Goal: Check status: Check status

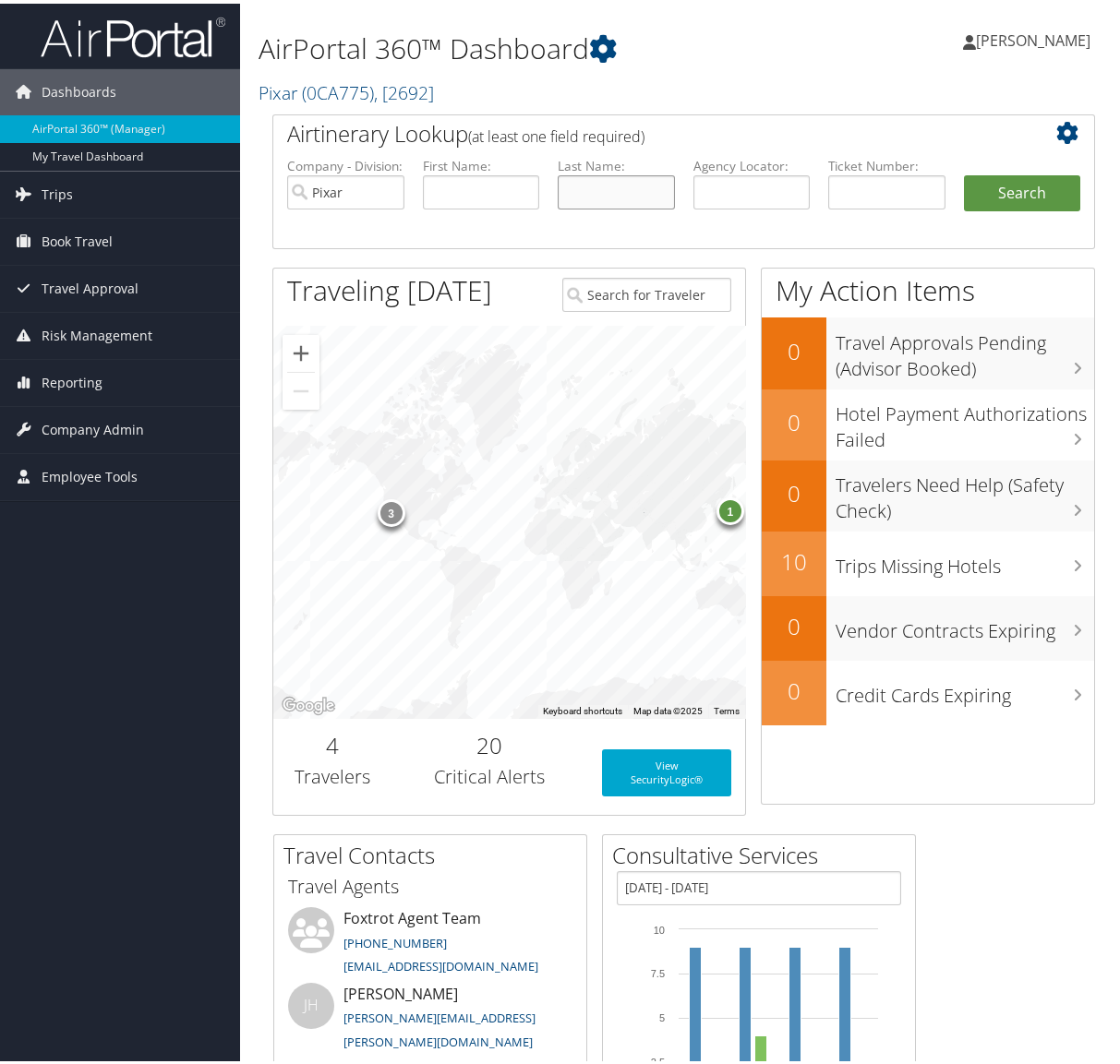
click at [598, 189] on input "text" at bounding box center [615, 188] width 117 height 34
type input "zaccsro"
click at [964, 172] on button "Search" at bounding box center [1022, 190] width 117 height 37
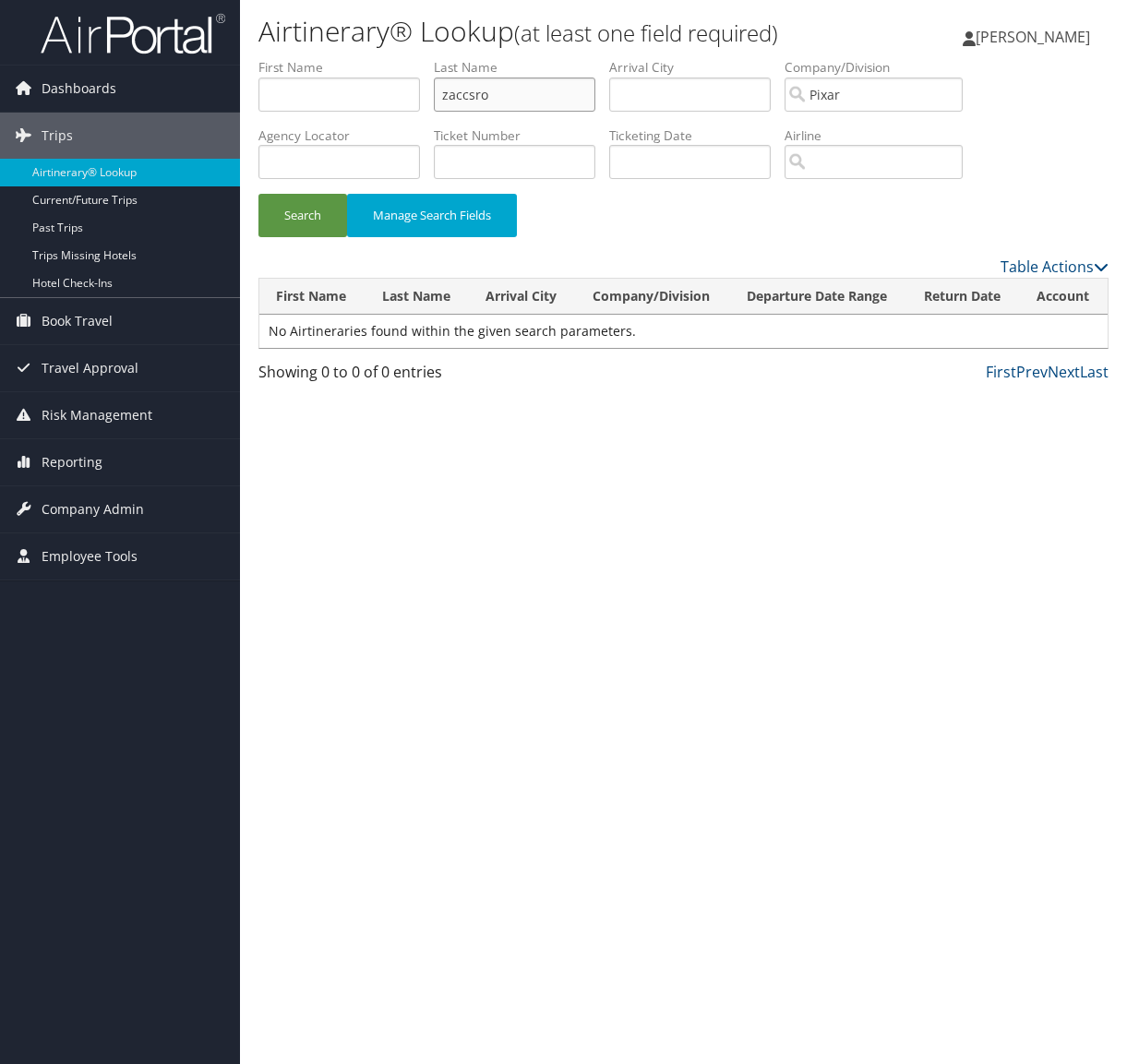
click at [470, 97] on input "zaccsro" at bounding box center [514, 94] width 162 height 34
type input "[PERSON_NAME]"
click at [258, 193] on button "Search" at bounding box center [302, 215] width 88 height 43
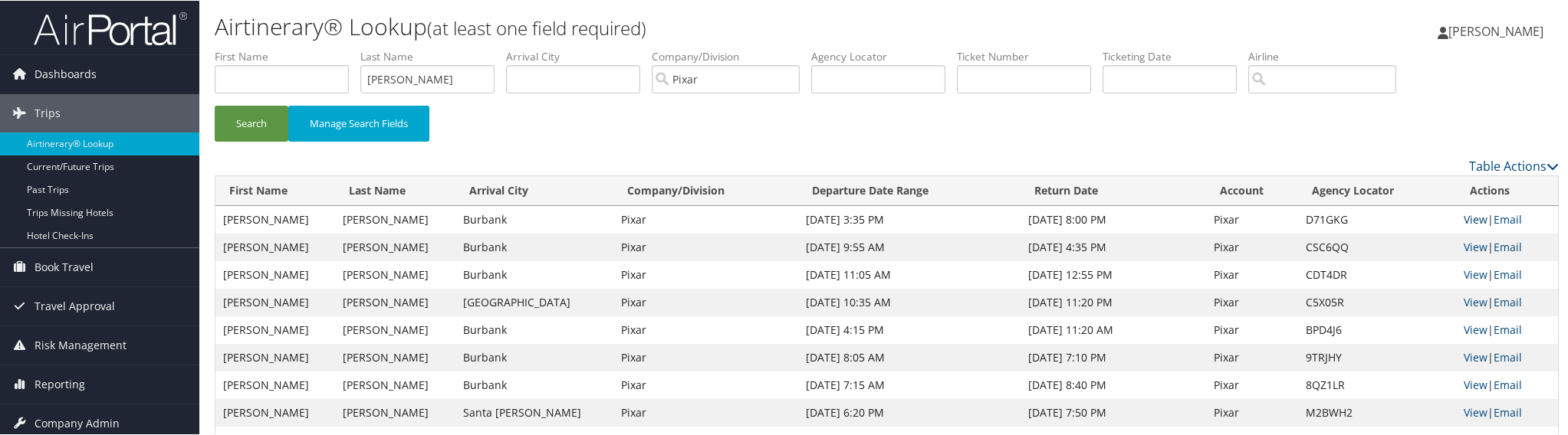
click at [935, 219] on link "View" at bounding box center [1475, 219] width 24 height 15
click at [60, 190] on link "Past Trips" at bounding box center [99, 189] width 199 height 23
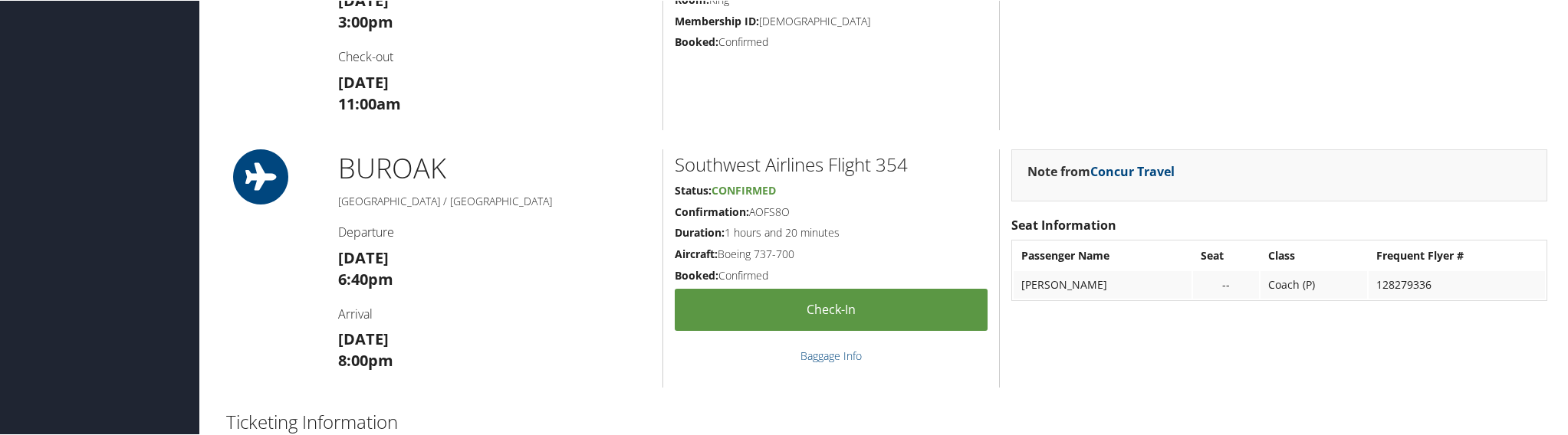
scroll to position [148, 0]
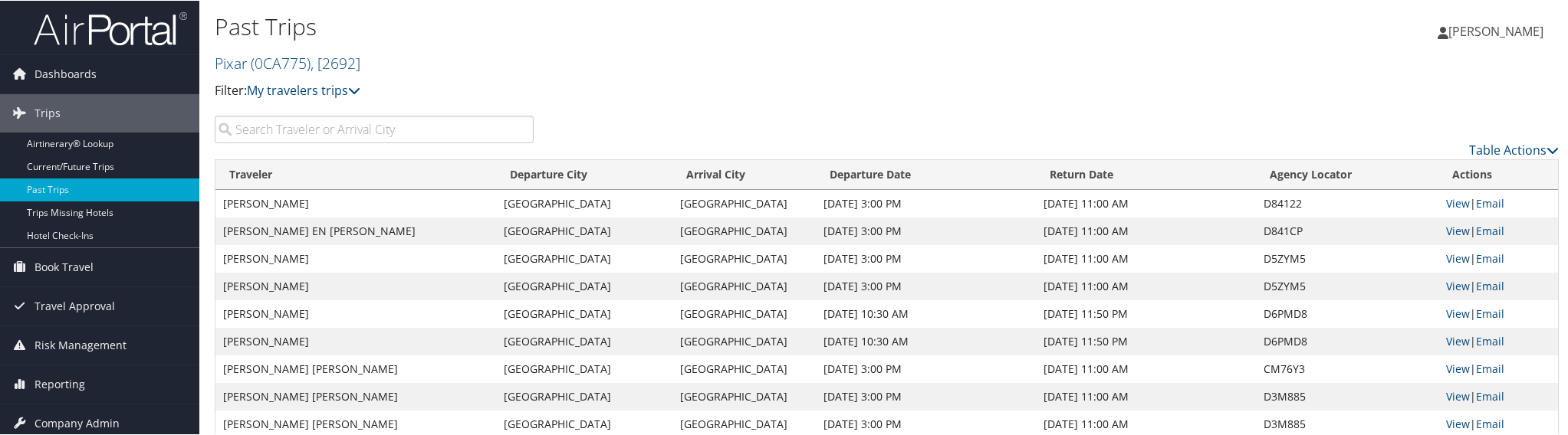
click at [294, 125] on input "search" at bounding box center [373, 129] width 319 height 28
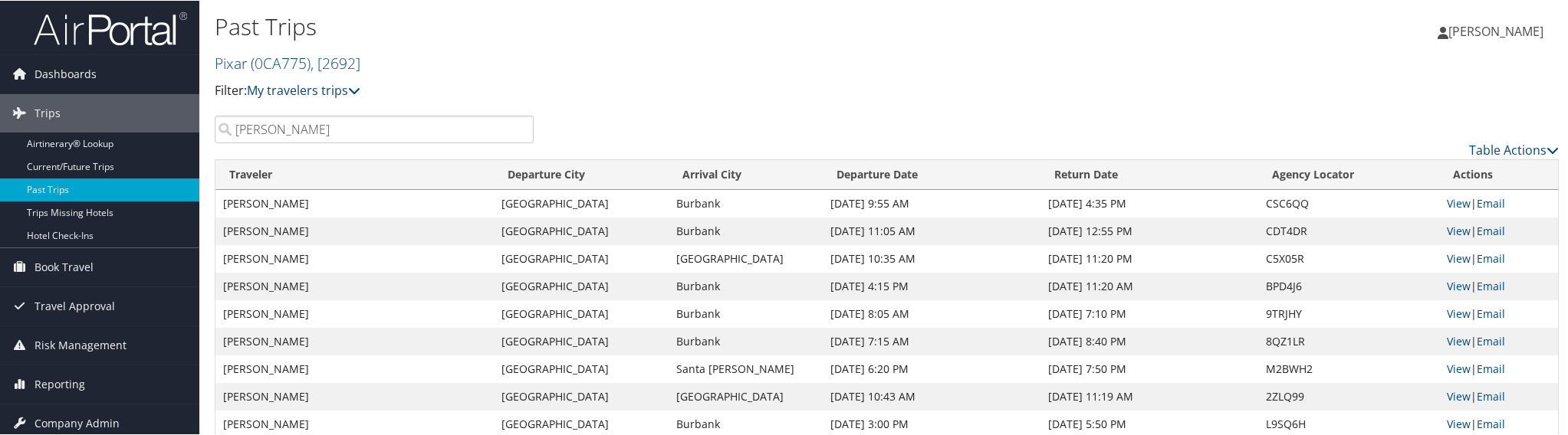
type input "[PERSON_NAME]"
